Goal: Transaction & Acquisition: Obtain resource

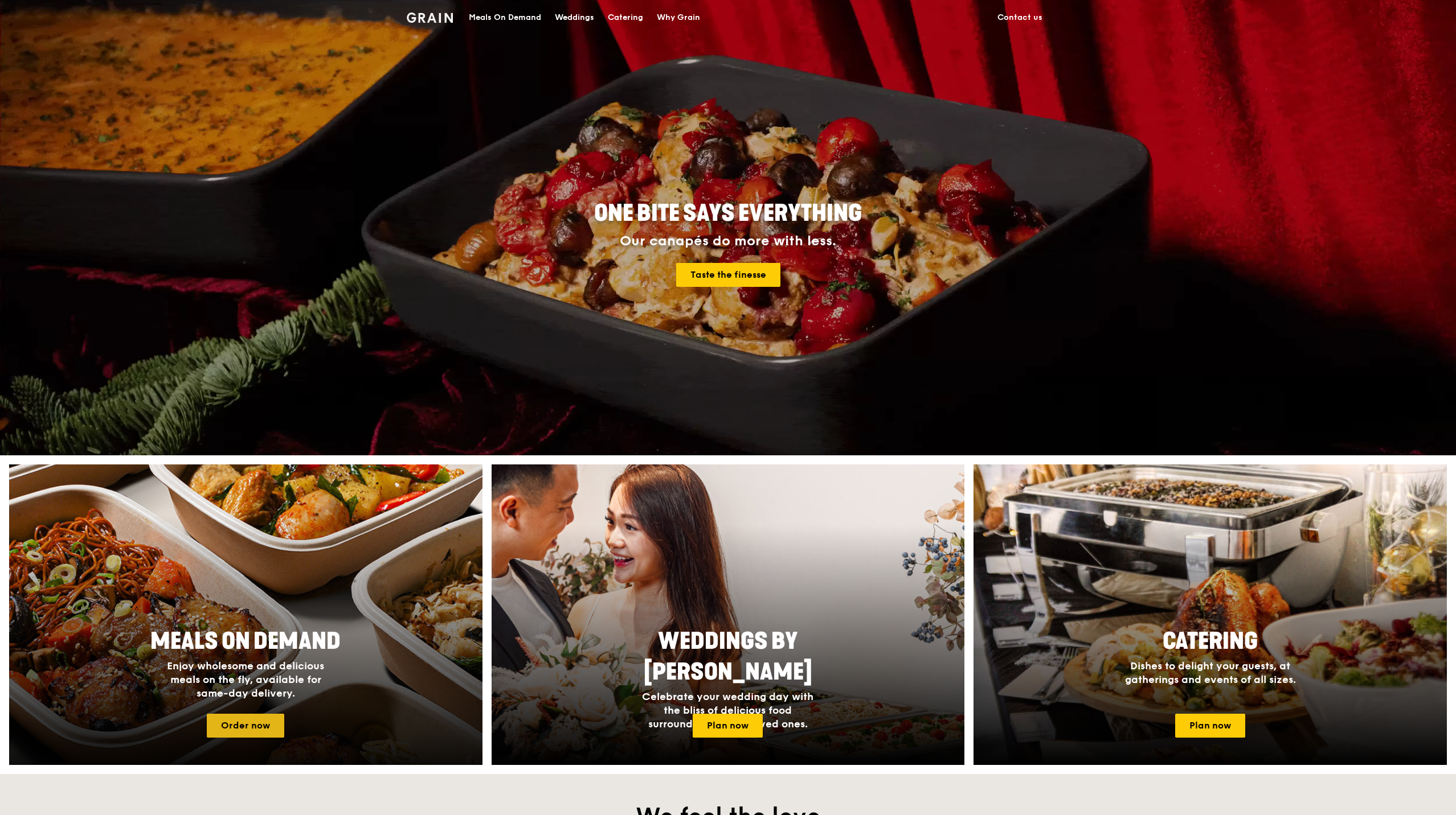
click at [220, 731] on link "Order now" at bounding box center [246, 725] width 77 height 24
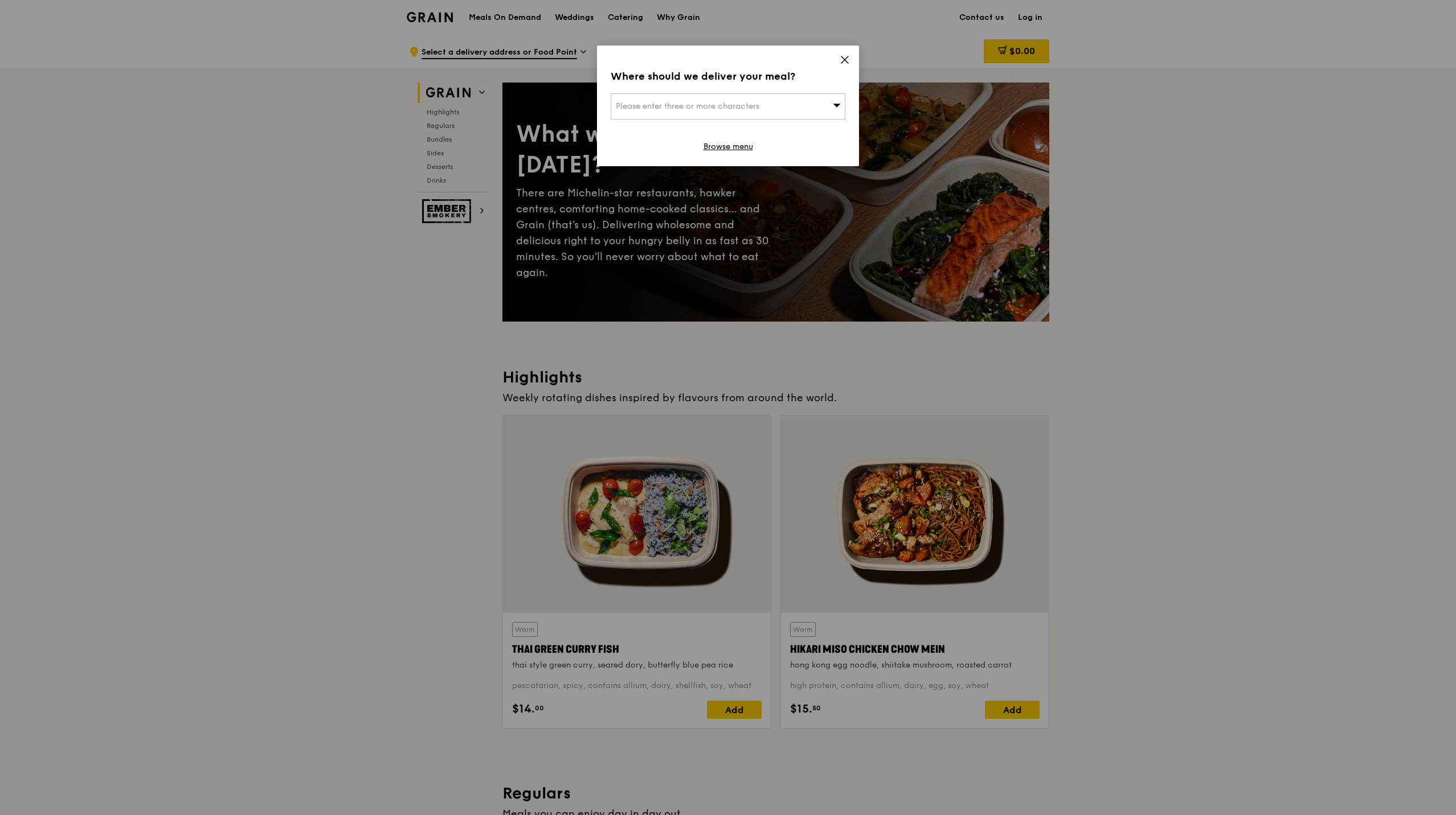
click at [851, 61] on div "Where should we deliver your meal? Please enter three or more characters Browse…" at bounding box center [727, 105] width 262 height 120
click at [841, 57] on icon at bounding box center [844, 59] width 10 height 10
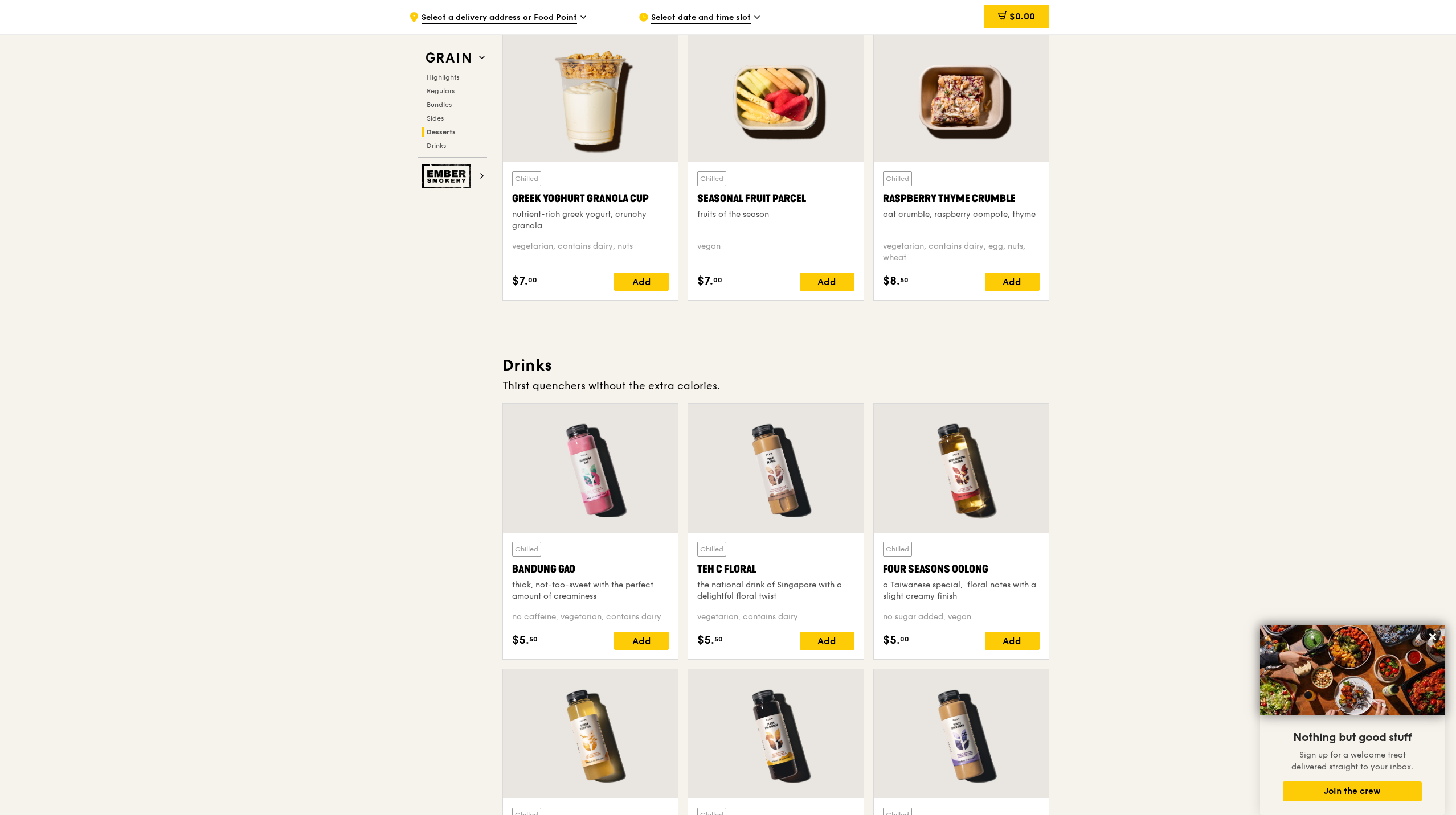
scroll to position [3618, 0]
click at [482, 55] on icon at bounding box center [482, 57] width 6 height 6
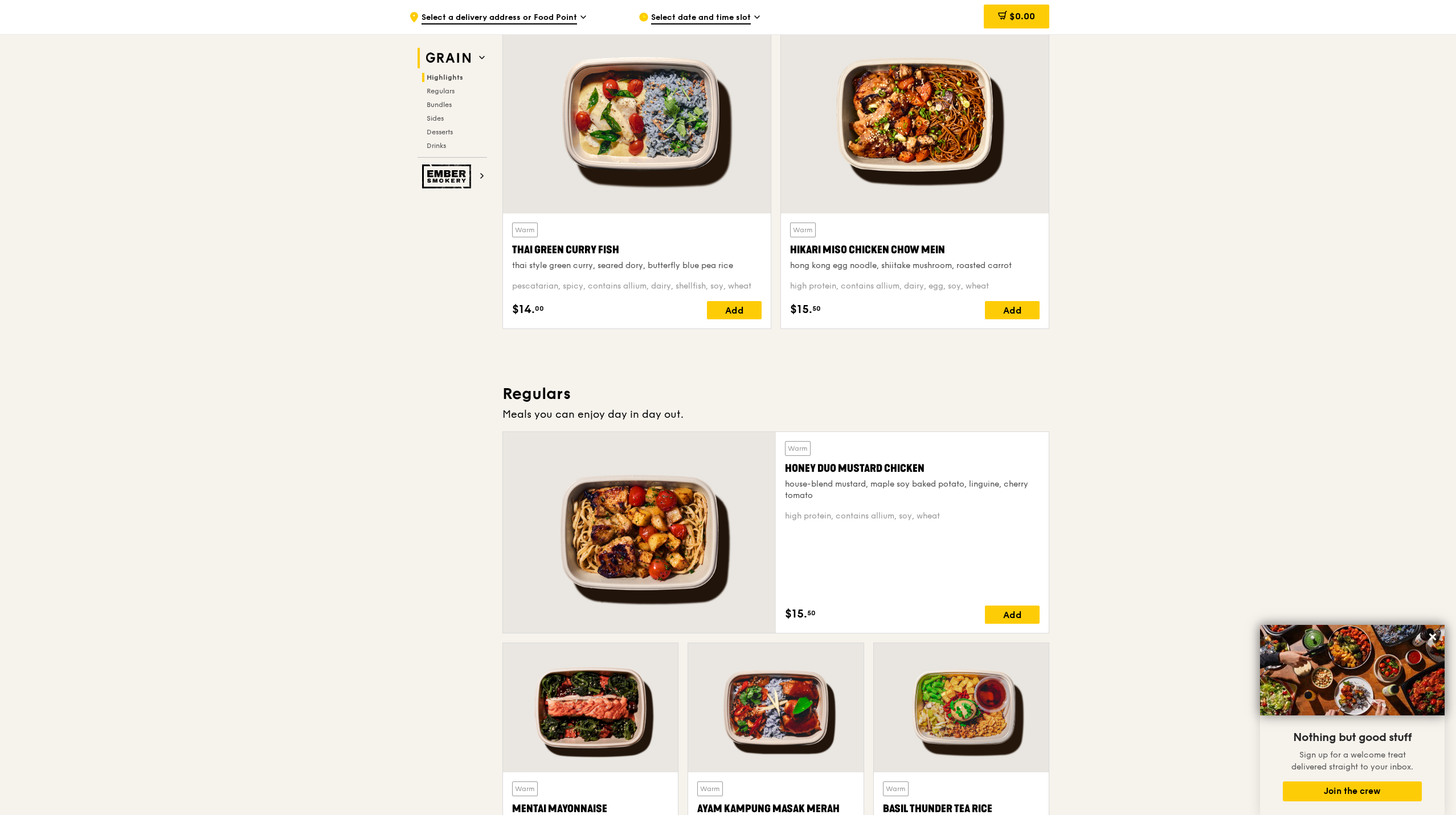
scroll to position [321, 0]
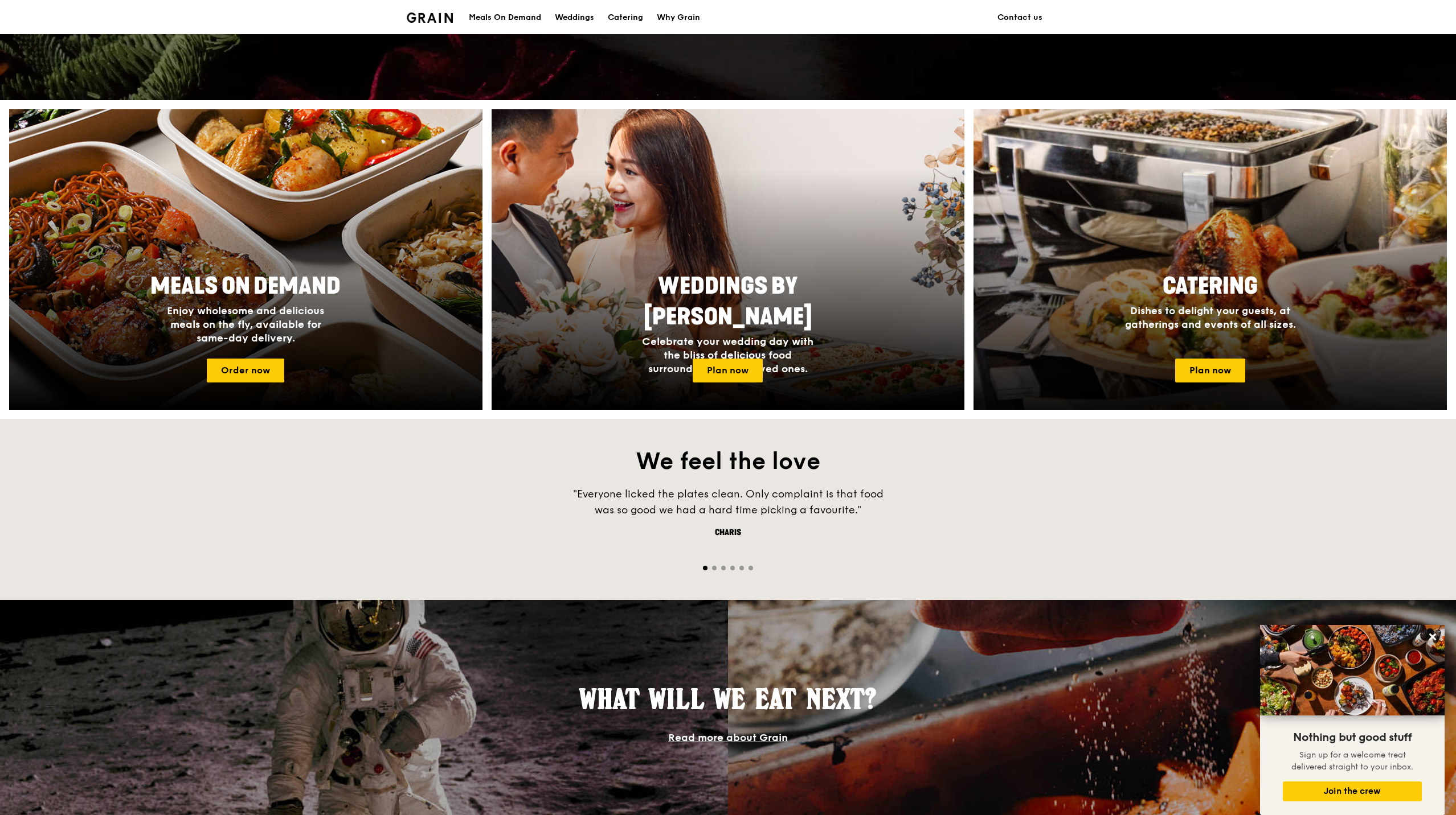
click at [1404, 393] on div at bounding box center [1210, 260] width 520 height 330
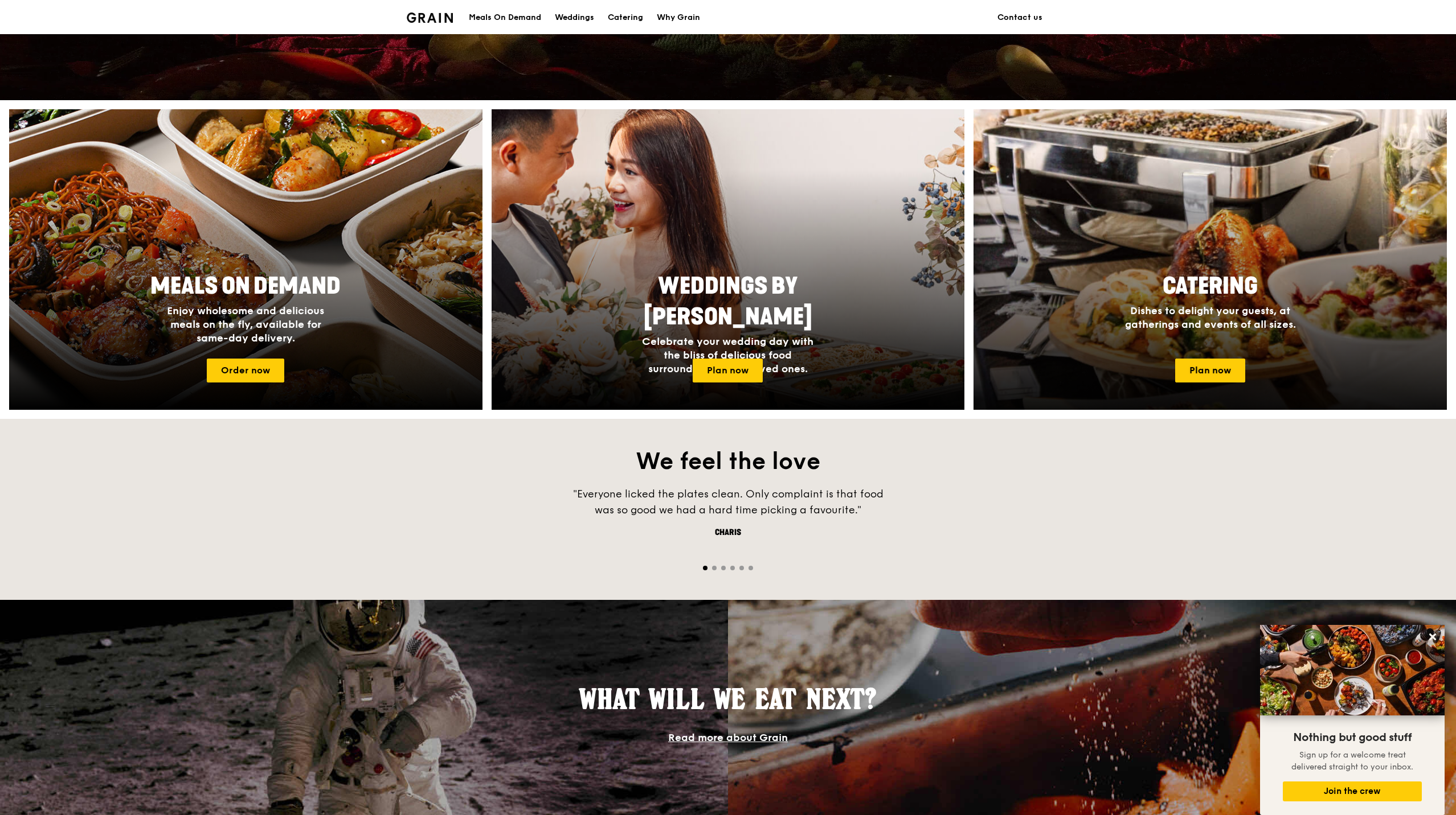
scroll to position [356, 0]
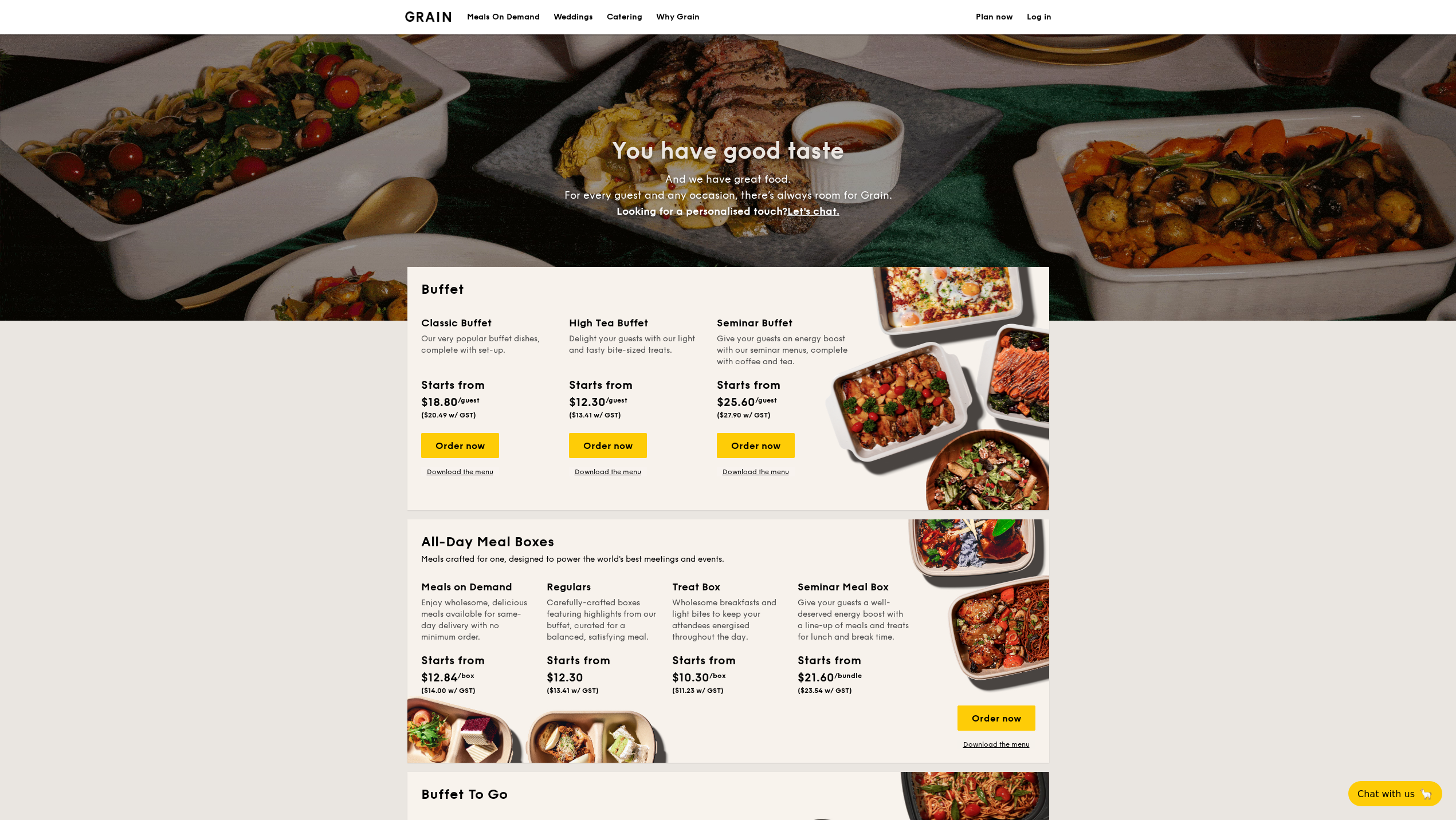
select select
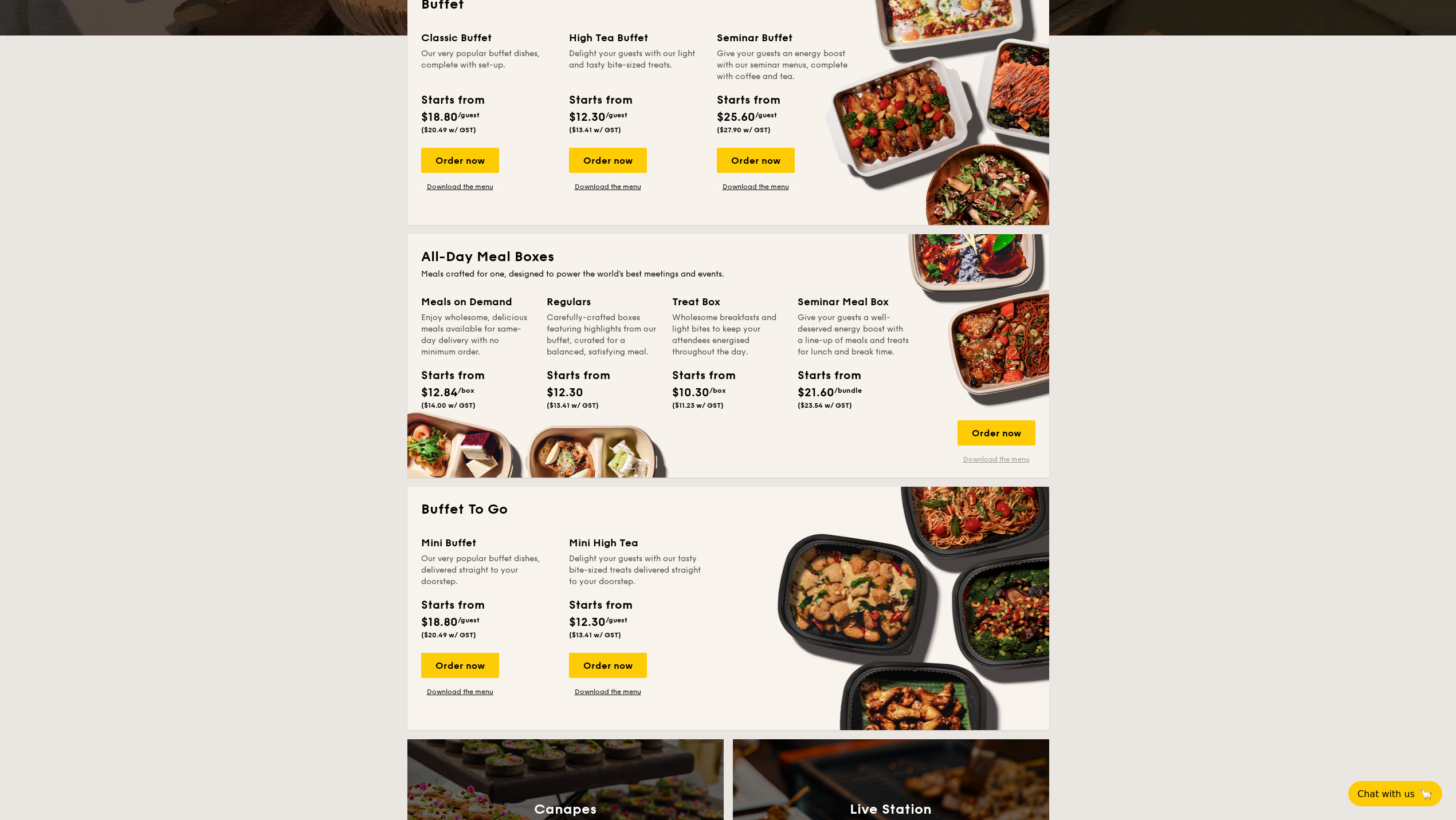
scroll to position [286, 0]
click at [990, 457] on link "Download the menu" at bounding box center [996, 459] width 78 height 9
